Goal: Task Accomplishment & Management: Complete application form

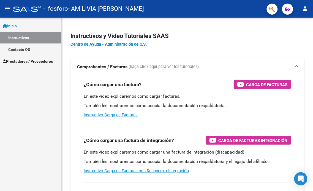
drag, startPoint x: 17, startPoint y: 119, endPoint x: 21, endPoint y: 119, distance: 3.6
click at [17, 119] on div "Inicio Instructivos Contacto OS Prestadores / Proveedores Facturas - Listado/Ca…" at bounding box center [30, 104] width 61 height 173
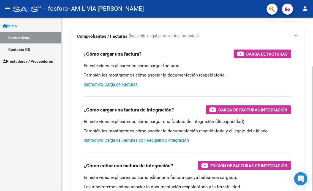
scroll to position [68, 0]
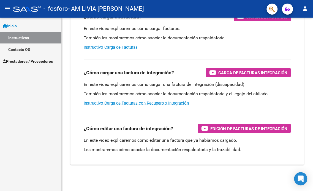
click at [34, 61] on span "Prestadores / Proveedores" at bounding box center [28, 61] width 50 height 6
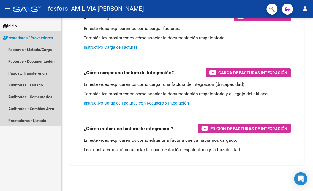
click at [47, 36] on span "Prestadores / Proveedores" at bounding box center [28, 38] width 50 height 6
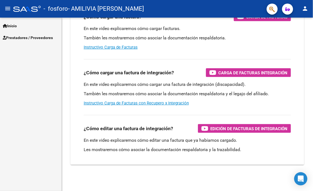
click at [47, 36] on span "Prestadores / Proveedores" at bounding box center [28, 38] width 50 height 6
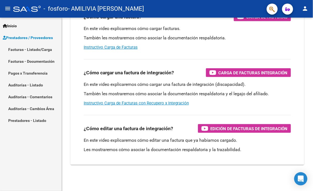
click at [38, 47] on link "Facturas - Listado/Carga" at bounding box center [30, 49] width 61 height 12
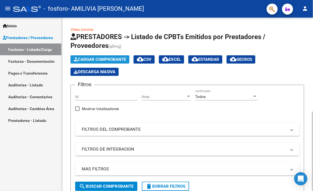
click at [126, 57] on span "Cargar Comprobante" at bounding box center [100, 59] width 52 height 5
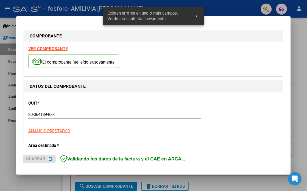
scroll to position [130, 0]
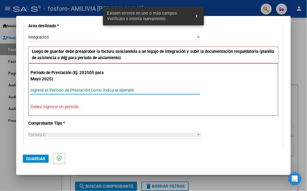
click at [65, 88] on input "Ingrese el Período de Prestación como indica el ejemplo" at bounding box center [116, 90] width 170 height 5
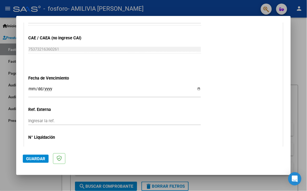
scroll to position [370, 0]
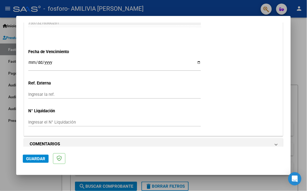
type input "202506"
click at [35, 157] on span "Guardar" at bounding box center [35, 158] width 19 height 5
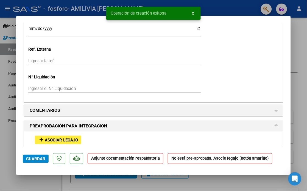
scroll to position [428, 0]
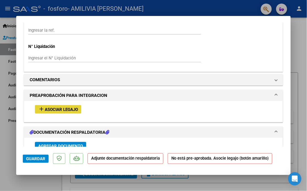
click at [64, 107] on span "Asociar Legajo" at bounding box center [61, 109] width 33 height 5
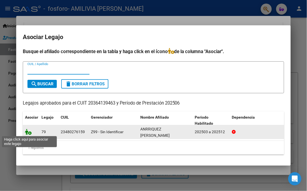
click at [28, 132] on icon at bounding box center [28, 132] width 7 height 6
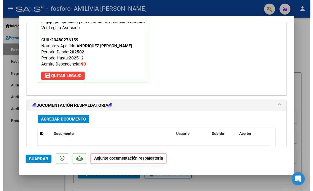
scroll to position [565, 0]
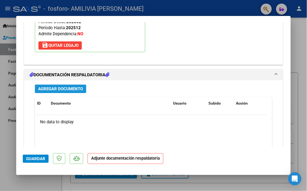
click at [64, 86] on span "Agregar Documento" at bounding box center [60, 88] width 45 height 5
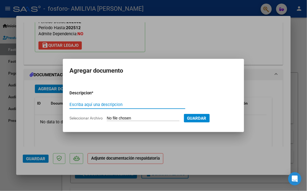
click at [141, 105] on input "Escriba aquí una descripcion" at bounding box center [128, 104] width 116 height 5
type input "Planilla de Asistencia"
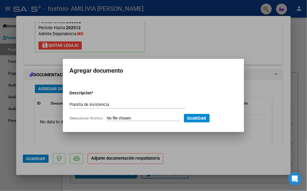
type input "C:\fakepath\06 Planilla de Asistencia [PERSON_NAME].pdf"
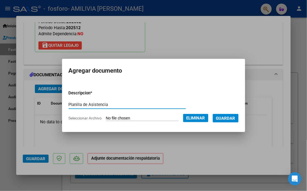
click at [229, 119] on span "Guardar" at bounding box center [225, 118] width 19 height 5
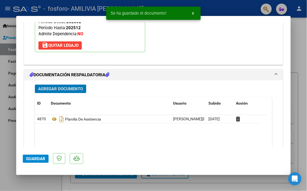
click at [62, 86] on span "Agregar Documento" at bounding box center [60, 88] width 45 height 5
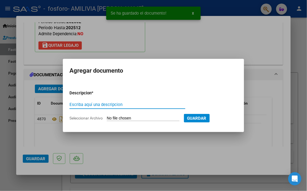
click at [155, 105] on input "Escriba aquí una descripcion" at bounding box center [128, 104] width 116 height 5
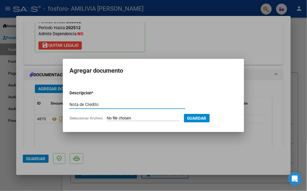
type input "Nota de Credito"
type input "C:\fakepath\20364139463_013_00003_00000193.pdf"
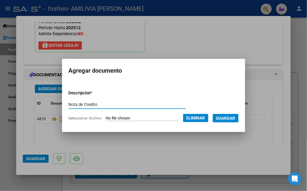
click at [230, 118] on span "Guardar" at bounding box center [225, 118] width 19 height 5
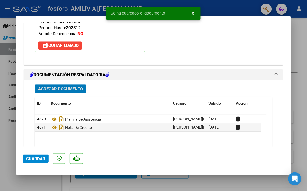
click at [39, 157] on span "Guardar" at bounding box center [35, 158] width 19 height 5
click at [302, 44] on div at bounding box center [153, 95] width 307 height 191
